Goal: Information Seeking & Learning: Find specific fact

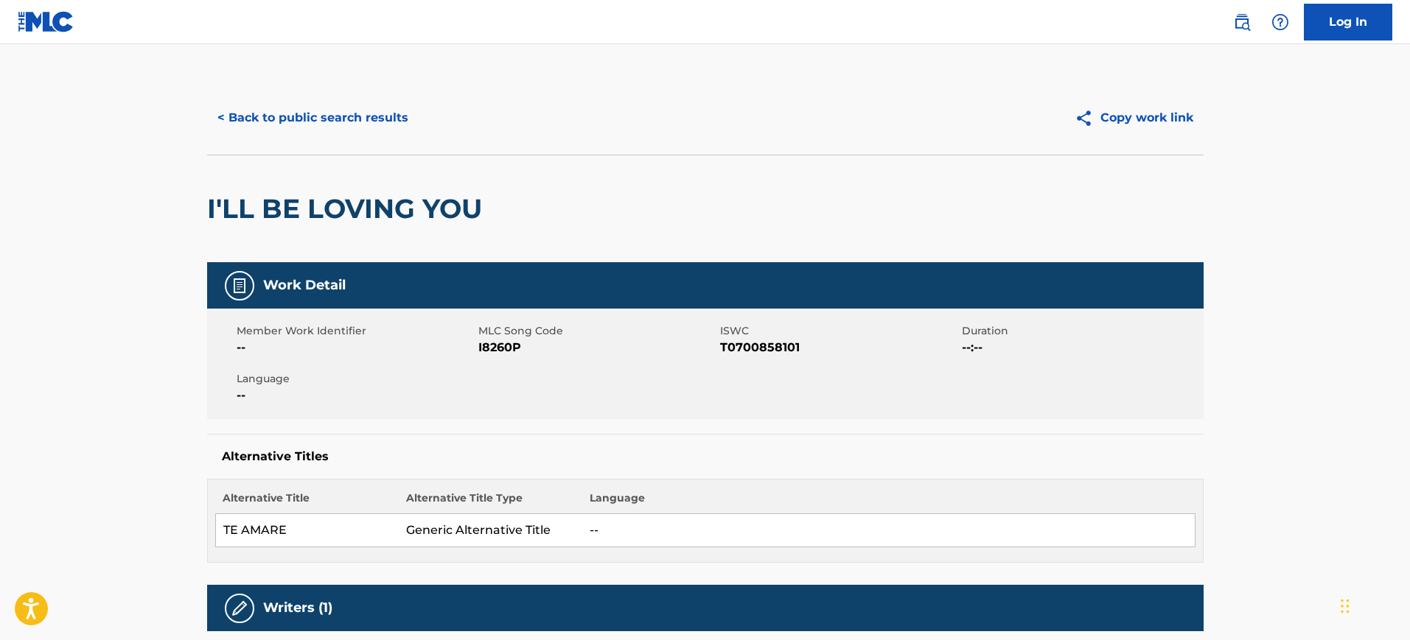
click at [382, 97] on div "< Back to public search results Copy work link" at bounding box center [705, 118] width 996 height 74
click at [374, 128] on button "< Back to public search results" at bounding box center [312, 117] width 211 height 37
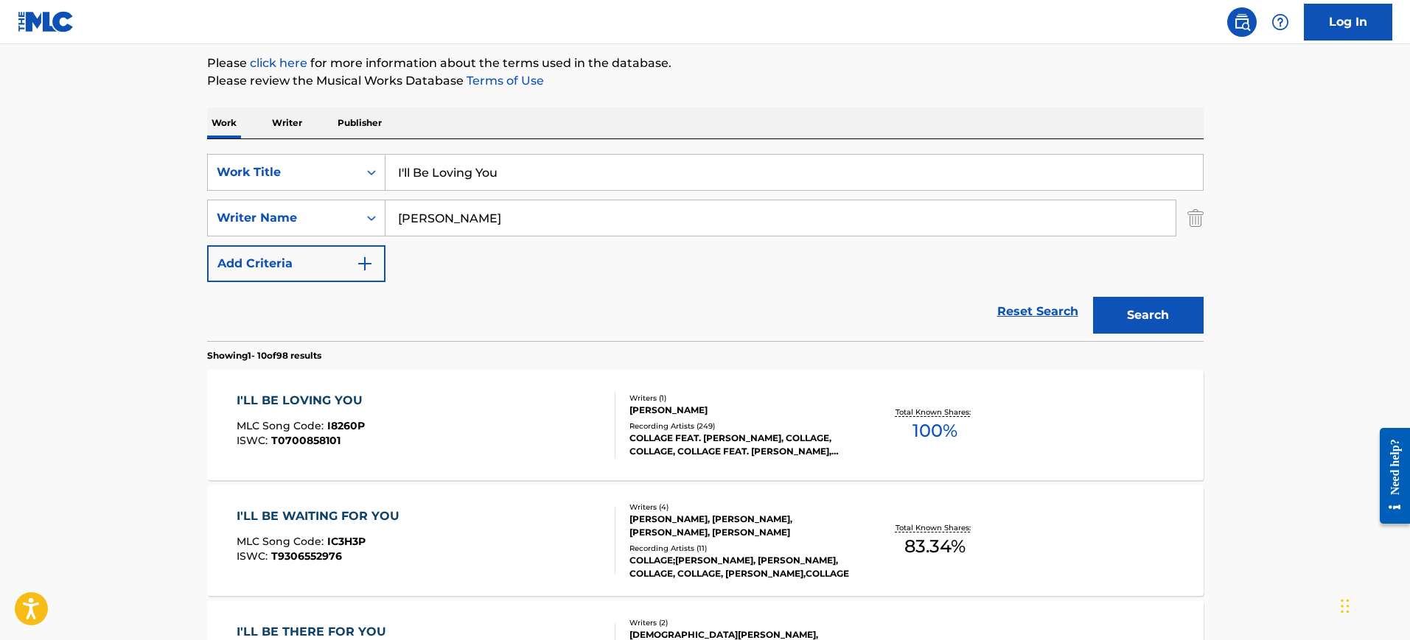
scroll to position [47, 0]
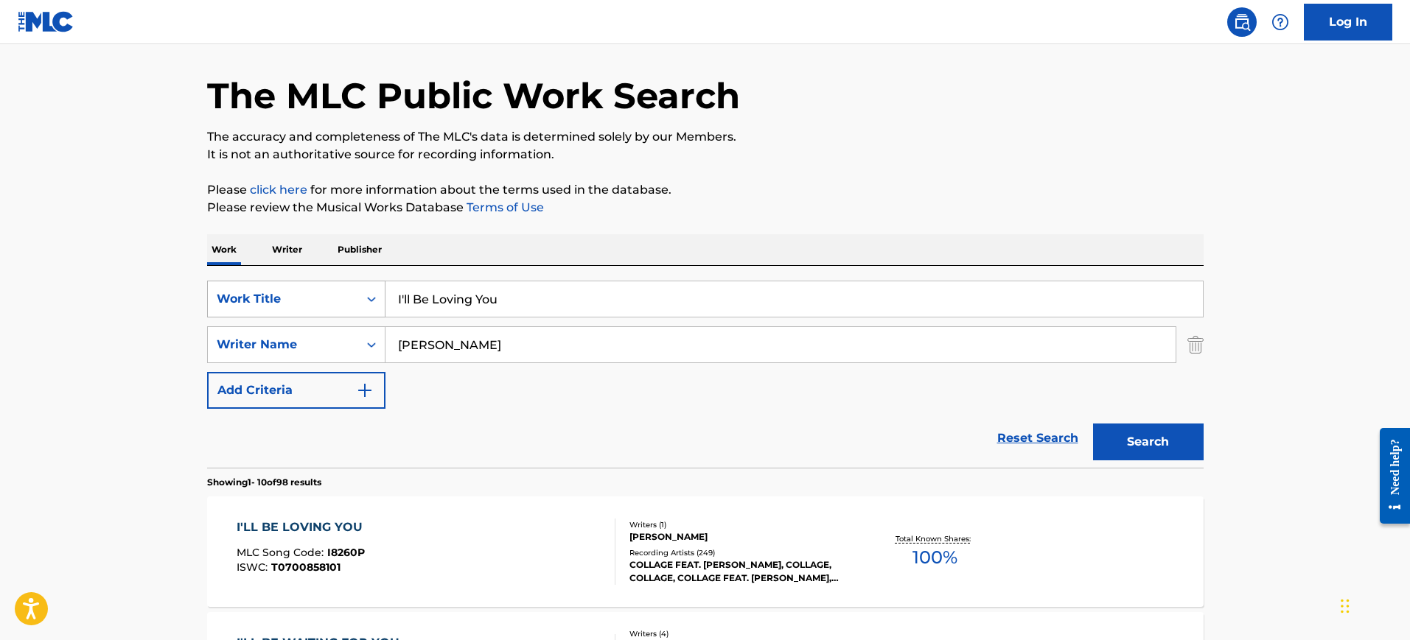
drag, startPoint x: 482, startPoint y: 304, endPoint x: 307, endPoint y: 304, distance: 175.4
click at [307, 304] on div "SearchWithCriteria785e26d7-6f40-4585-ad16-a1ebb63dea5b Work Title I'll Be Lovin…" at bounding box center [705, 299] width 996 height 37
paste input "AMNESIA WAS HER NAME [PERSON_NAME]"
type input "AMNESIA WAS HER NAME [PERSON_NAME]"
drag, startPoint x: 472, startPoint y: 353, endPoint x: 464, endPoint y: 331, distance: 23.5
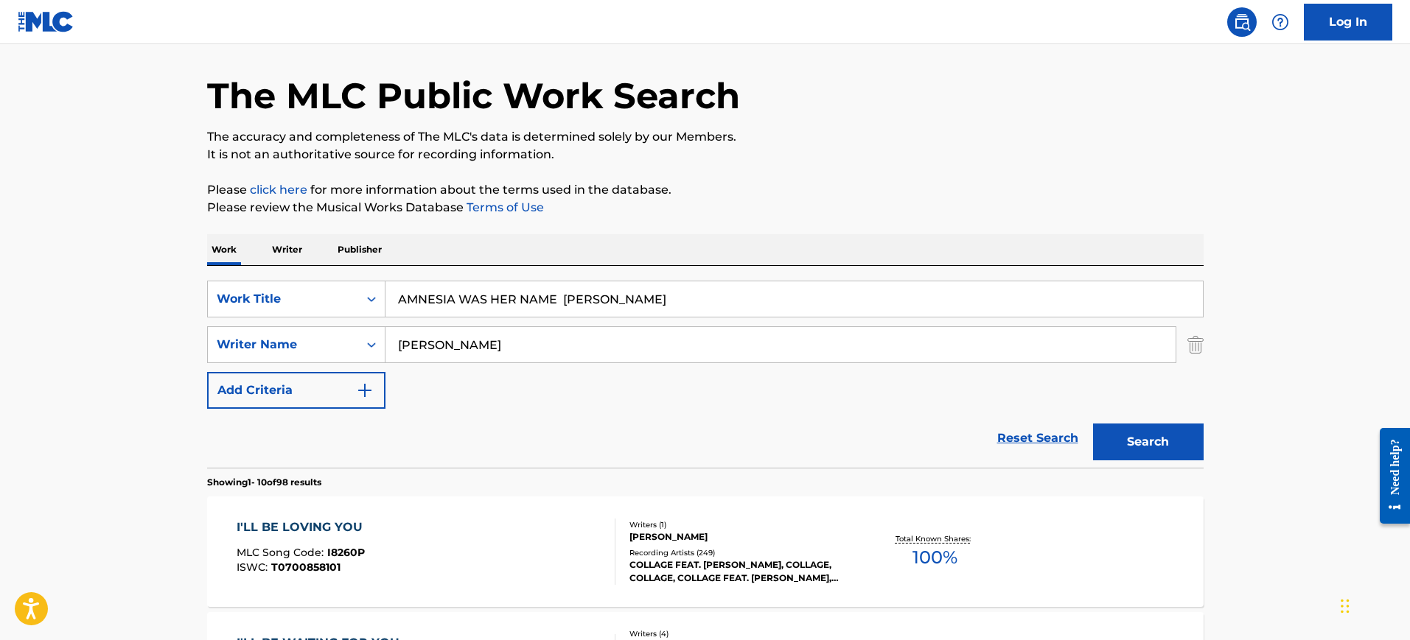
click at [326, 331] on div "SearchWithCriteria64e9b096-7658-41f8-9542-5473ee22ee90 Writer Name [PERSON_NAME]" at bounding box center [705, 344] width 996 height 37
paste input "AMNESIA WAS HER NAME [PERSON_NAME]"
type input "AMNESIA WAS HER NAME [PERSON_NAME]"
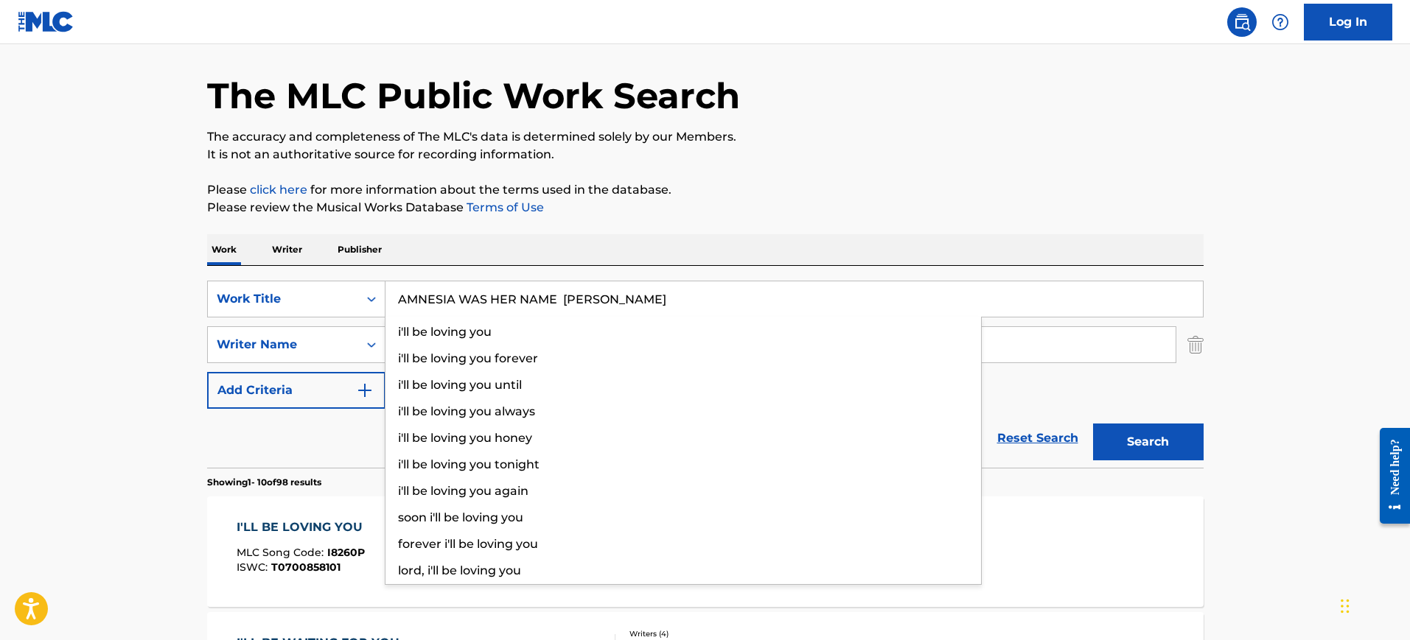
drag, startPoint x: 556, startPoint y: 300, endPoint x: 733, endPoint y: 323, distance: 179.1
click at [733, 317] on div "AMNESIA WAS HER NAME [PERSON_NAME] i'll be loving you i'll be loving you foreve…" at bounding box center [793, 298] width 817 height 35
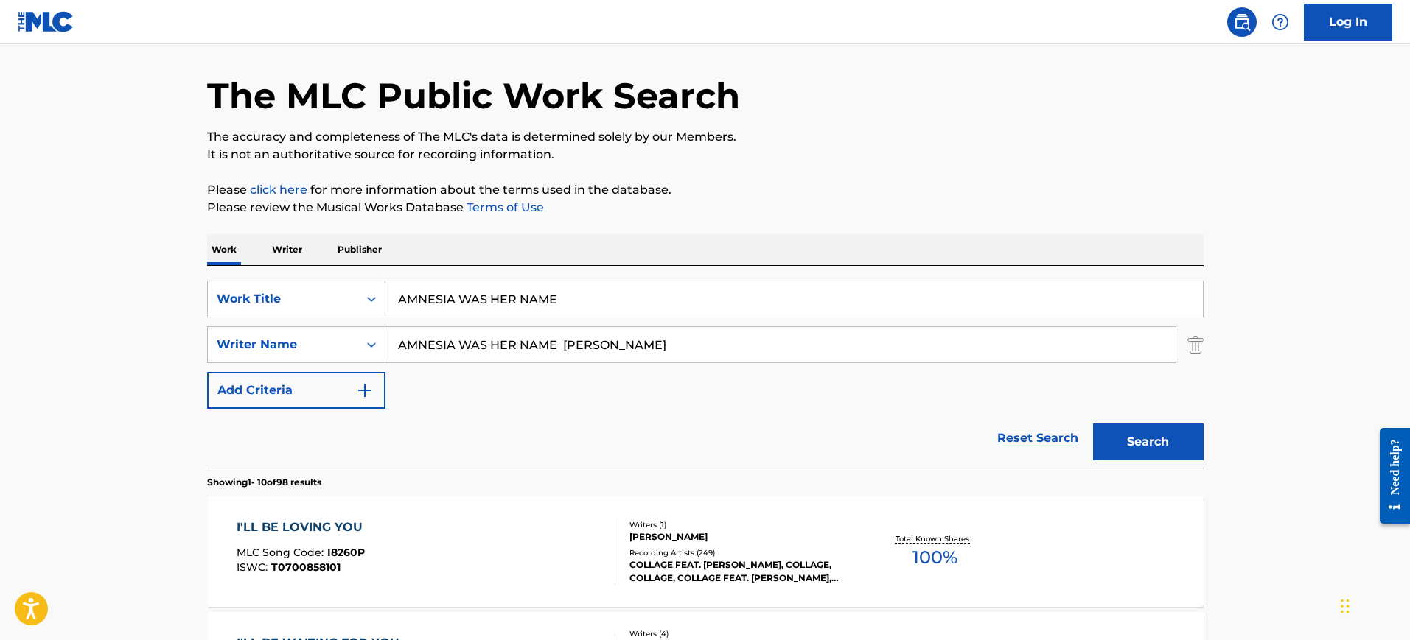
type input "AMNESIA WAS HER NAME"
drag, startPoint x: 573, startPoint y: 346, endPoint x: 321, endPoint y: 343, distance: 252.8
click at [323, 343] on div "SearchWithCriteria64e9b096-7658-41f8-9542-5473ee22ee90 Writer Name AMNESIA WAS …" at bounding box center [705, 344] width 996 height 37
click at [1093, 424] on button "Search" at bounding box center [1148, 442] width 111 height 37
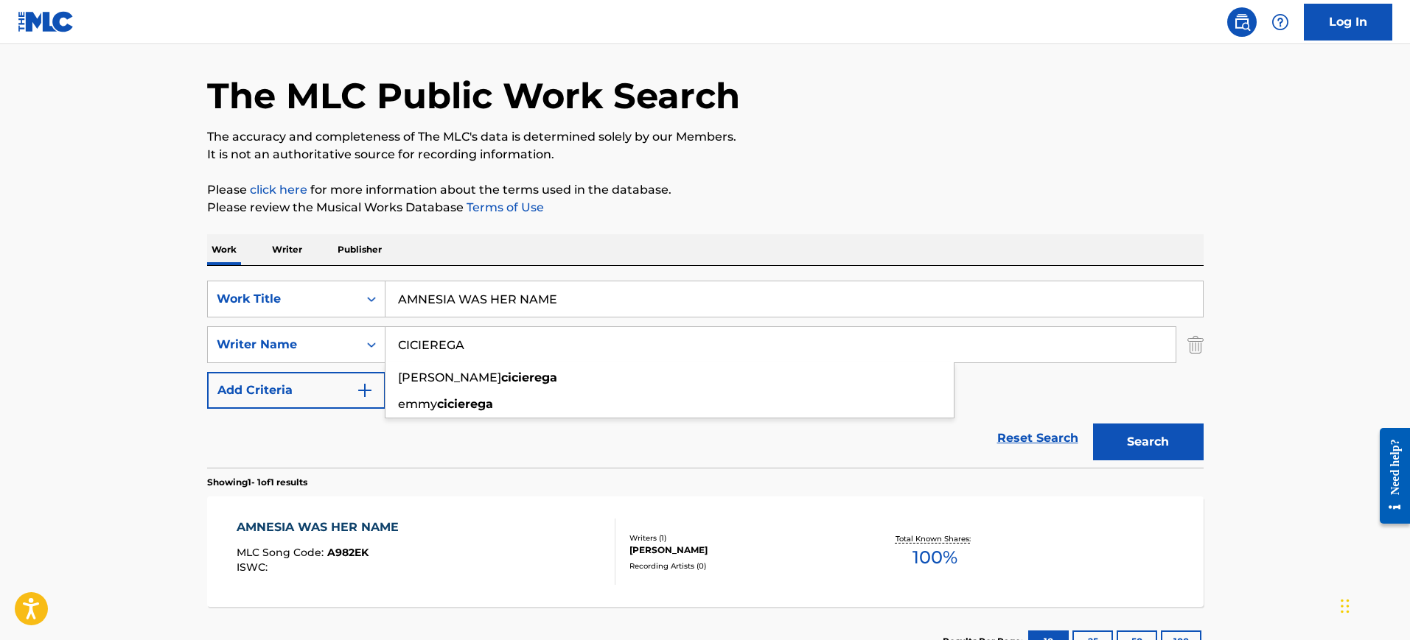
click at [721, 231] on div "The MLC Public Work Search The accuracy and completeness of The MLC's data is d…" at bounding box center [705, 355] width 1032 height 643
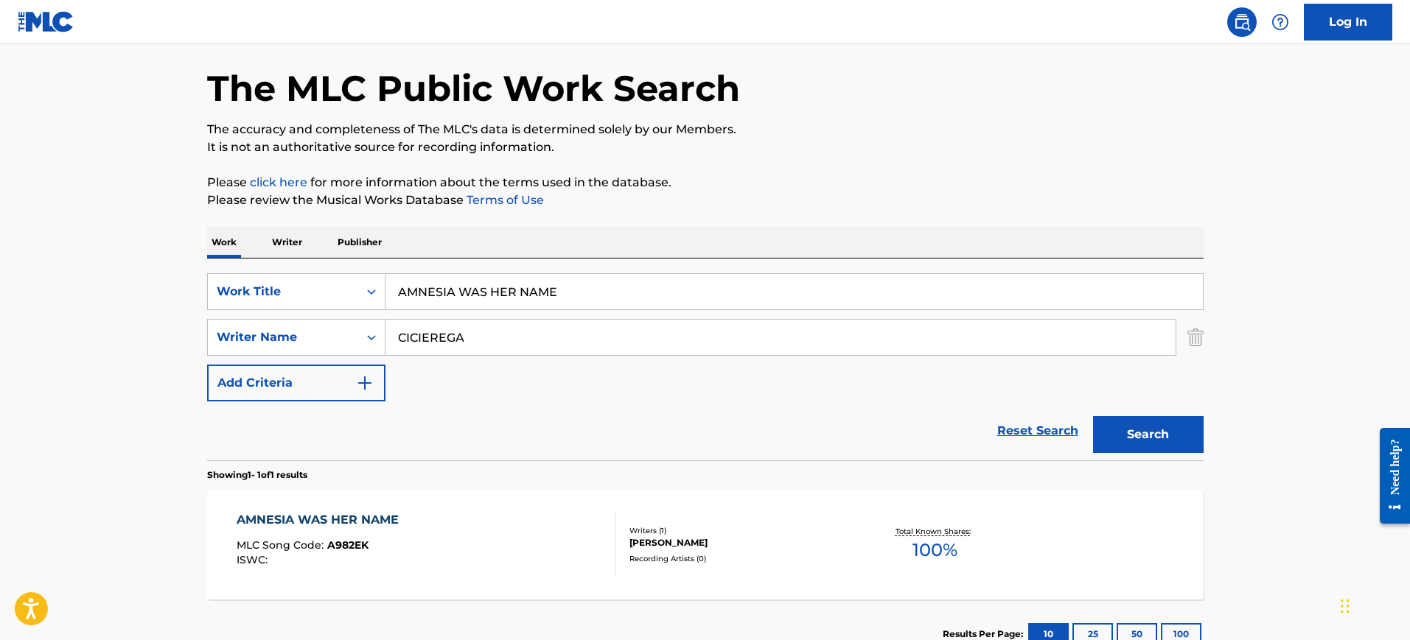
scroll to position [0, 0]
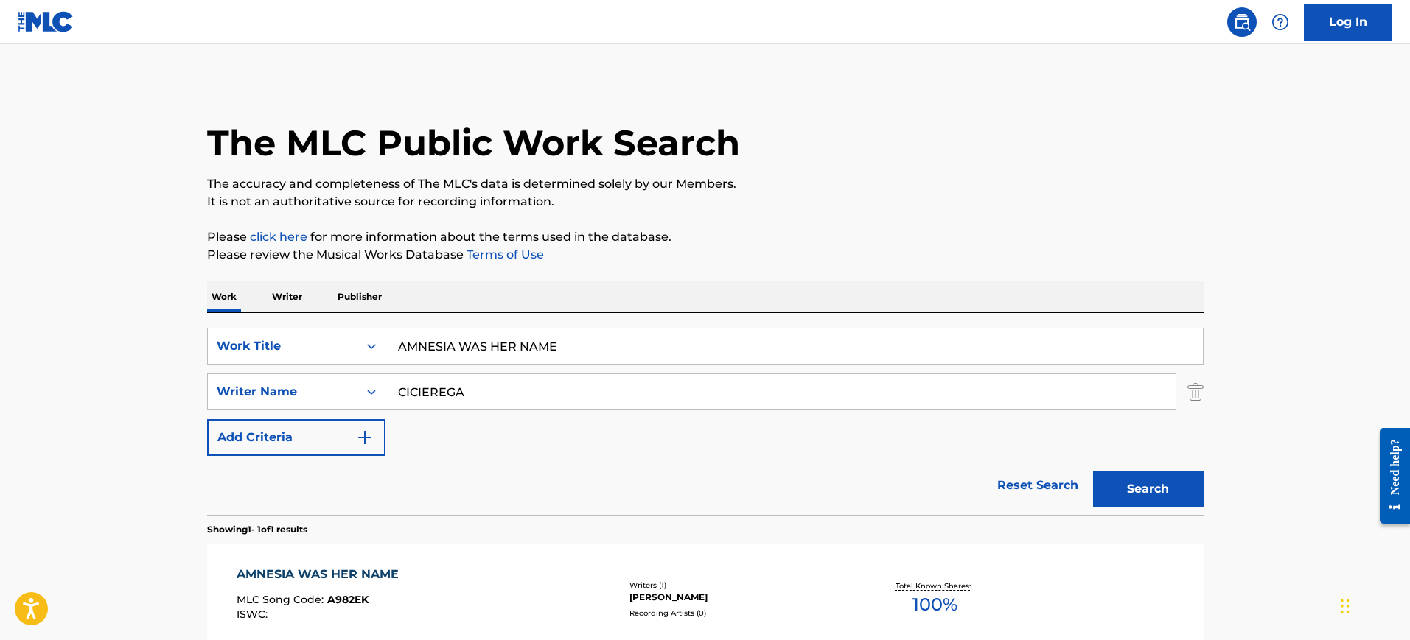
drag, startPoint x: 501, startPoint y: 397, endPoint x: 335, endPoint y: 416, distance: 167.6
click at [318, 417] on div "SearchWithCriteria785e26d7-6f40-4585-ad16-a1ebb63dea5b Work Title AMNESIA WAS H…" at bounding box center [705, 392] width 996 height 128
paste input "IT'S MY LIFE [PERSON_NAME], [PERSON_NAME]"
drag, startPoint x: 511, startPoint y: 394, endPoint x: 337, endPoint y: 410, distance: 175.4
click at [337, 410] on div "SearchWithCriteria64e9b096-7658-41f8-9542-5473ee22ee90 Writer Name IT'S MY LIFE…" at bounding box center [705, 392] width 996 height 37
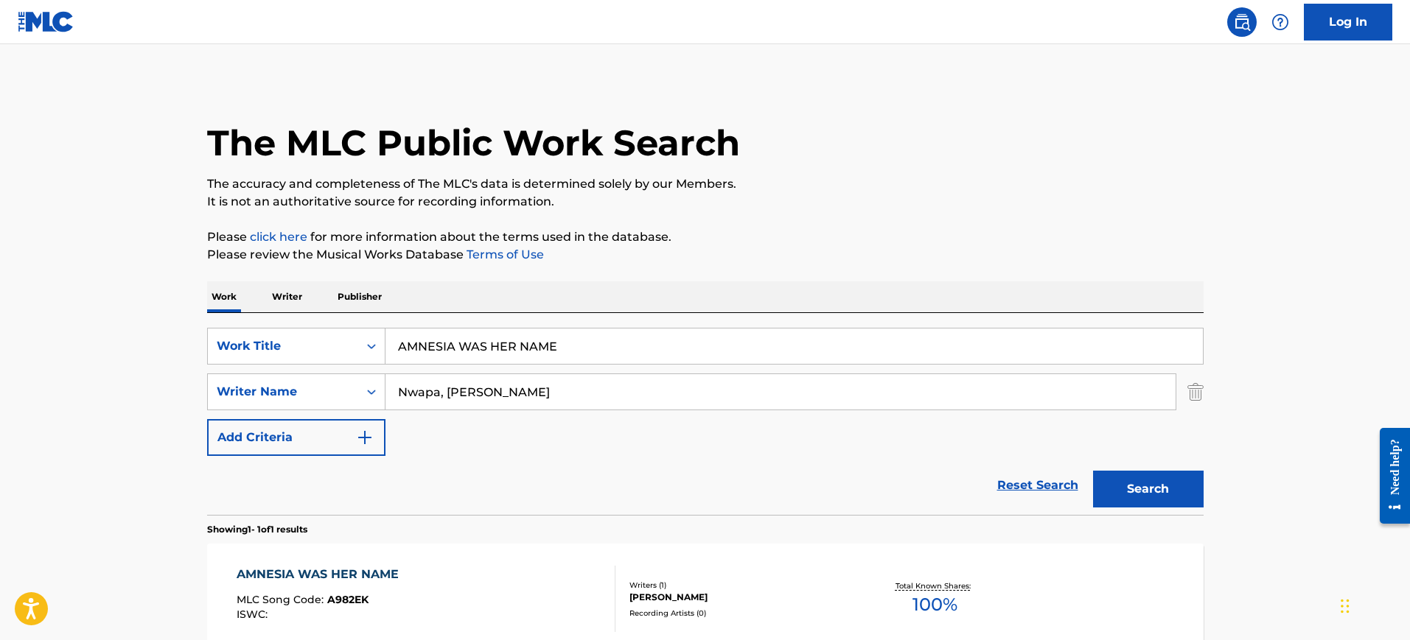
drag, startPoint x: 438, startPoint y: 393, endPoint x: 761, endPoint y: 434, distance: 326.1
click at [761, 434] on div "SearchWithCriteria785e26d7-6f40-4585-ad16-a1ebb63dea5b Work Title AMNESIA WAS H…" at bounding box center [705, 392] width 996 height 128
type input "Nwapa"
click at [1093, 471] on button "Search" at bounding box center [1148, 489] width 111 height 37
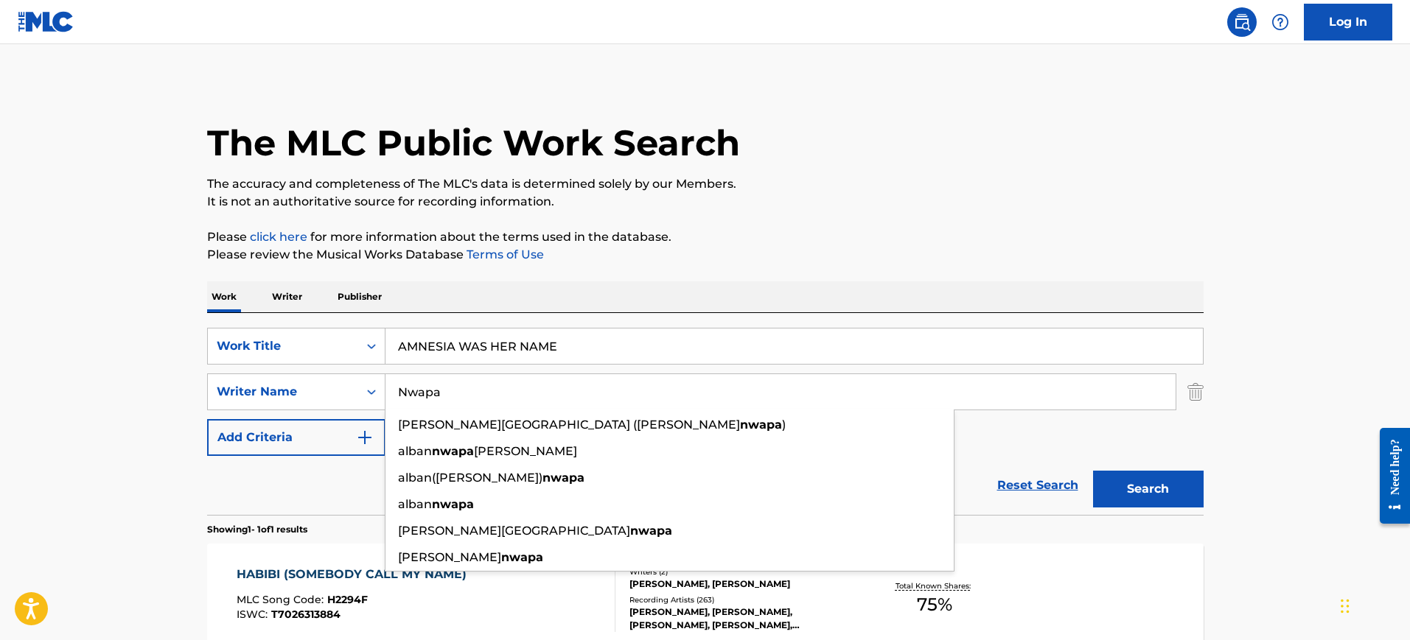
click at [856, 209] on p "It is not an authoritative source for recording information." at bounding box center [705, 202] width 996 height 18
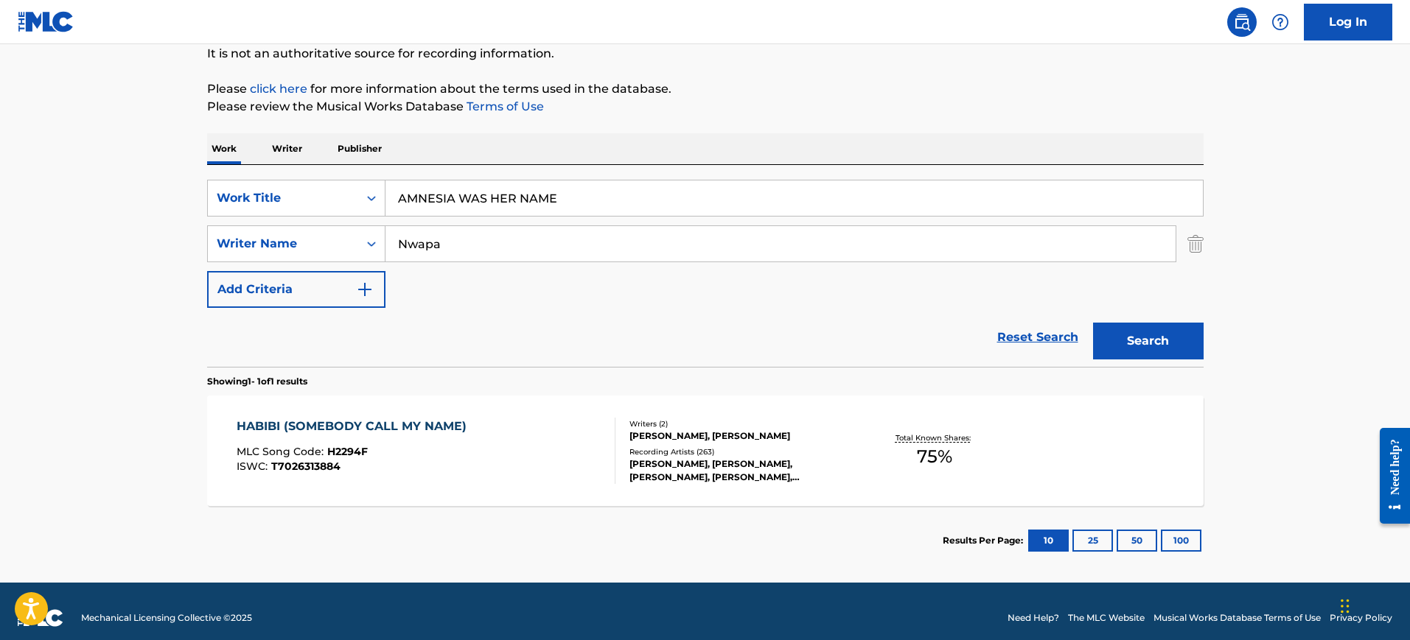
scroll to position [161, 0]
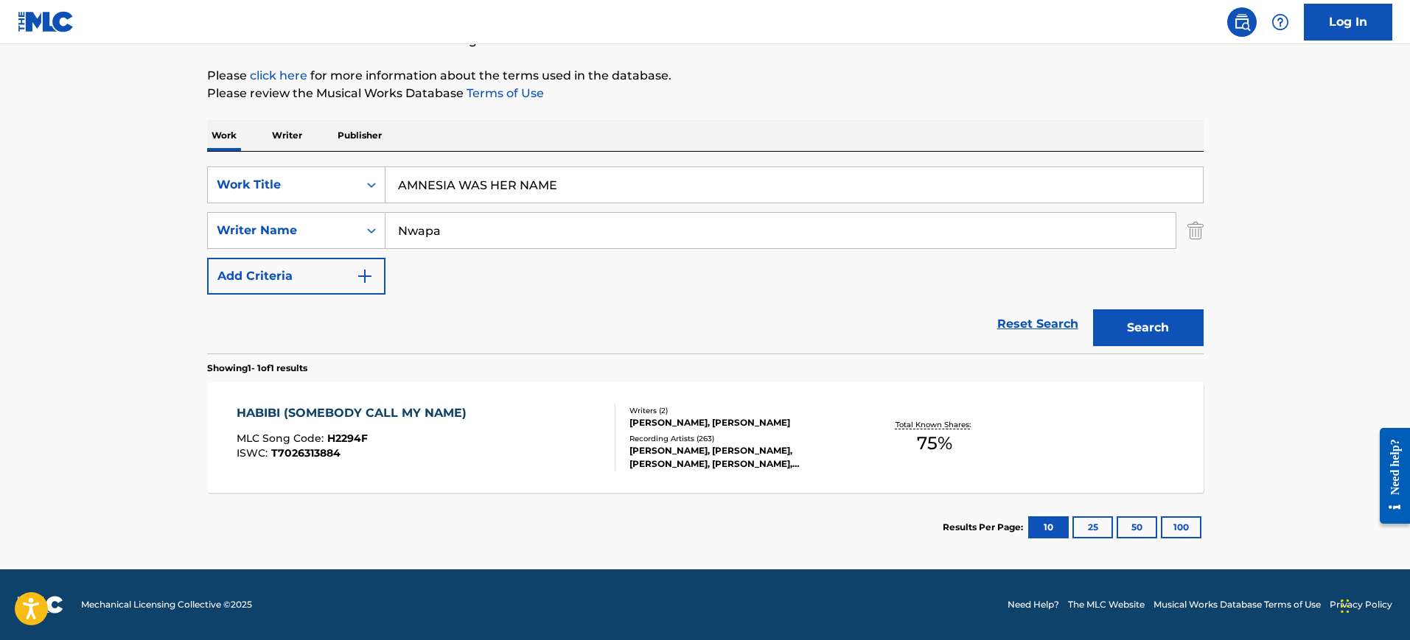
drag, startPoint x: 632, startPoint y: 205, endPoint x: 629, endPoint y: 180, distance: 25.2
click at [632, 205] on div "SearchWithCriteria785e26d7-6f40-4585-ad16-a1ebb63dea5b Work Title AMNESIA WAS H…" at bounding box center [705, 231] width 996 height 128
click at [629, 179] on input "AMNESIA WAS HER NAME" at bounding box center [793, 184] width 817 height 35
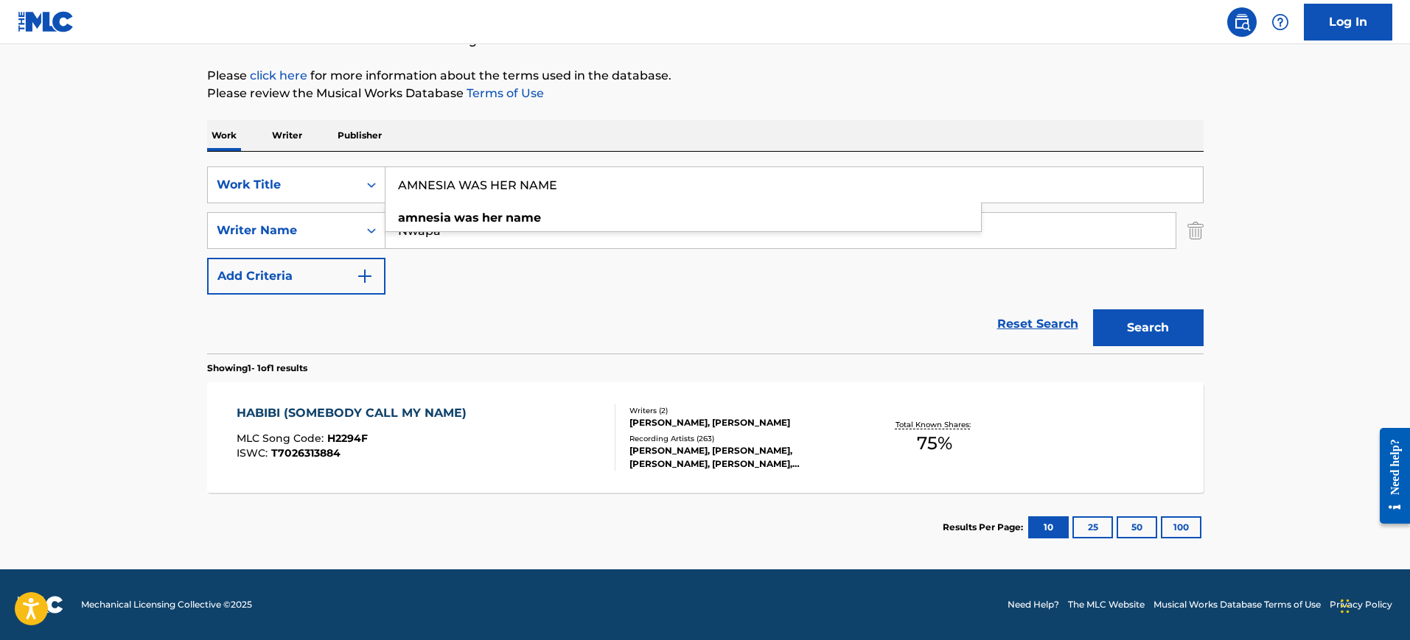
paste input "IT'S MY LIFE"
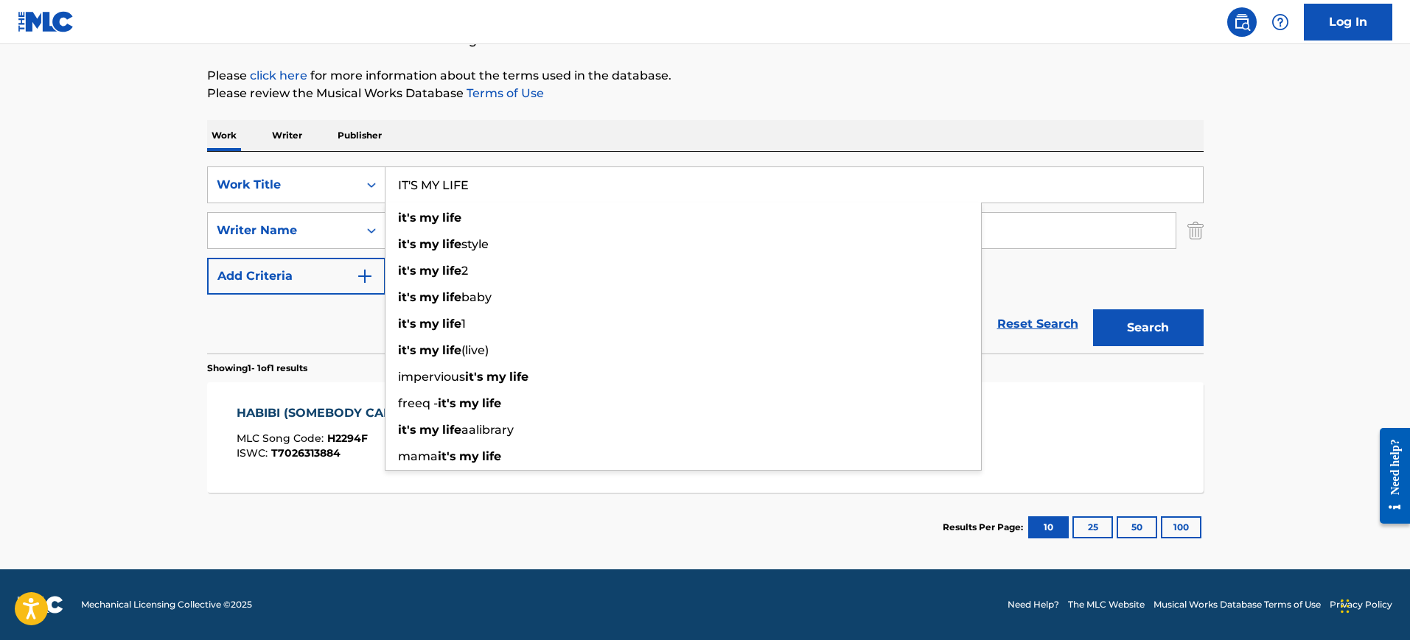
type input "IT'S MY LIFE"
click at [1093, 309] on button "Search" at bounding box center [1148, 327] width 111 height 37
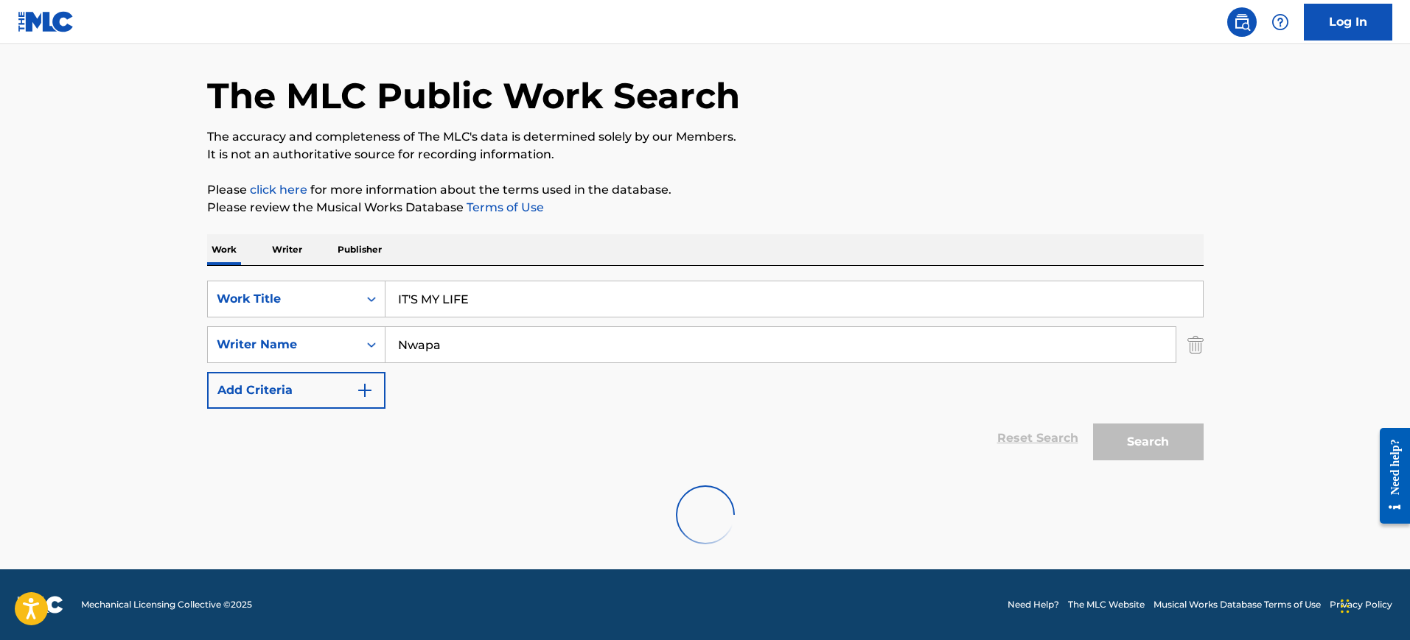
click at [858, 184] on p "Please click here for more information about the terms used in the database." at bounding box center [705, 190] width 996 height 18
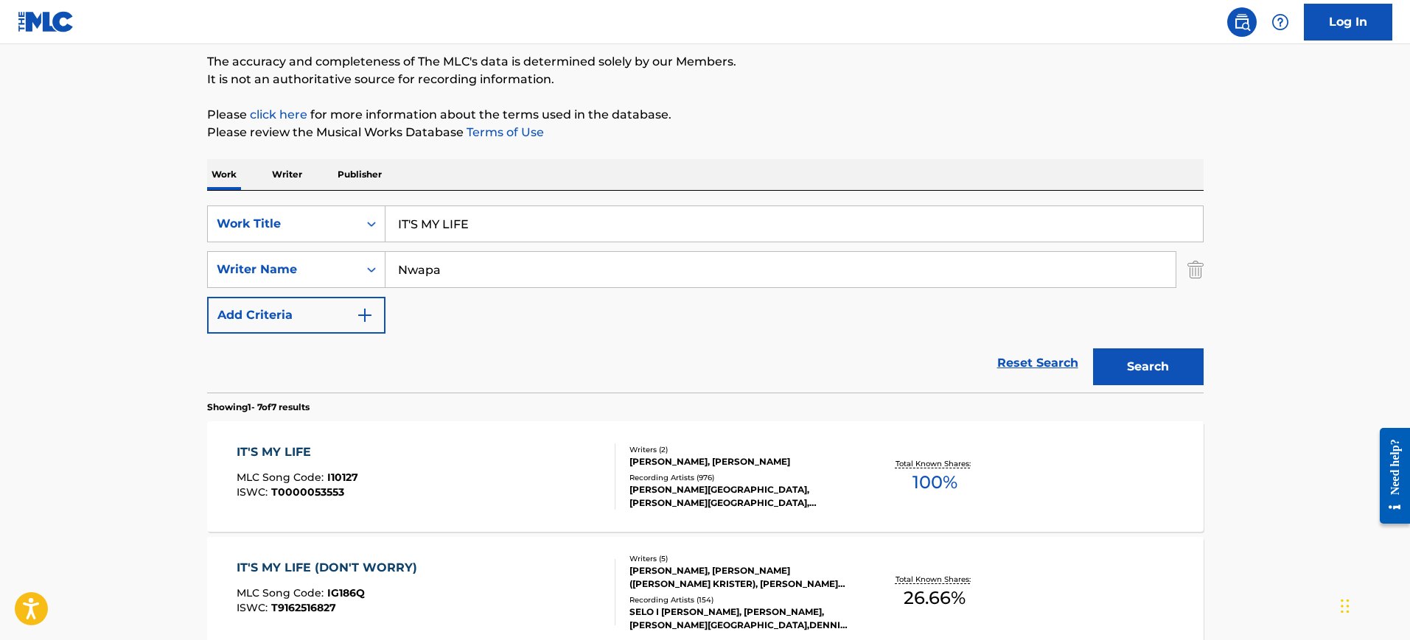
scroll to position [231, 0]
